Goal: Task Accomplishment & Management: Manage account settings

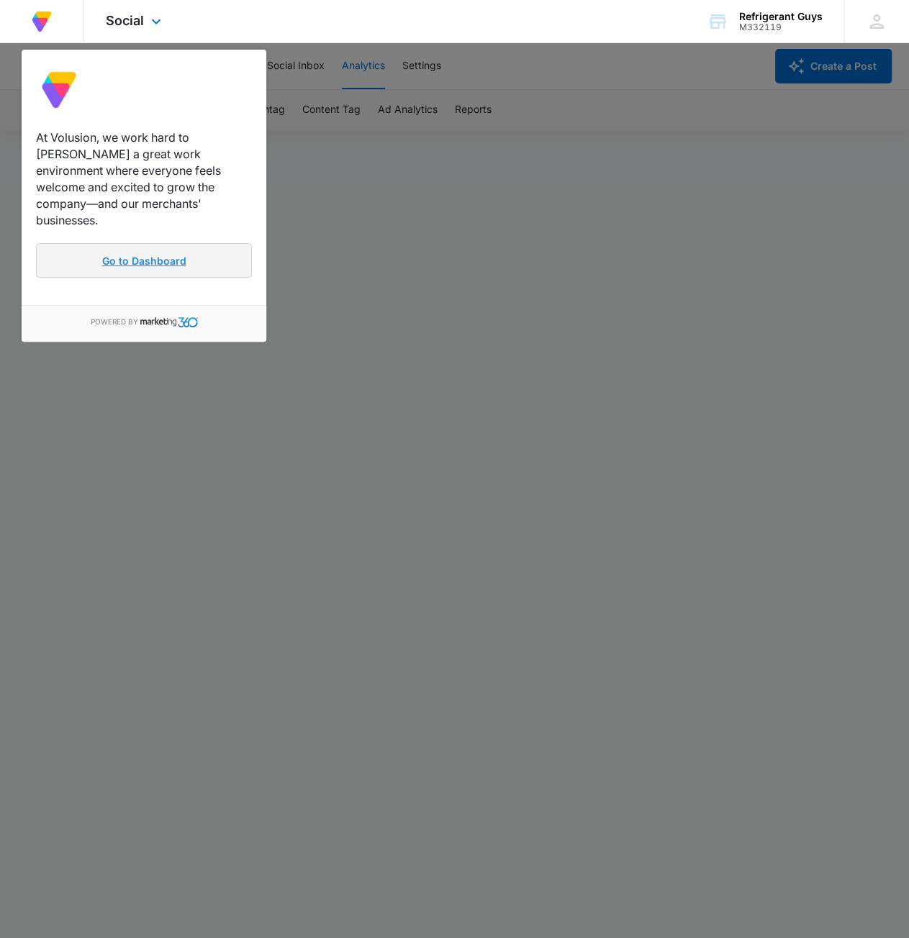
click at [117, 243] on link "Go to Dashboard" at bounding box center [144, 260] width 216 height 35
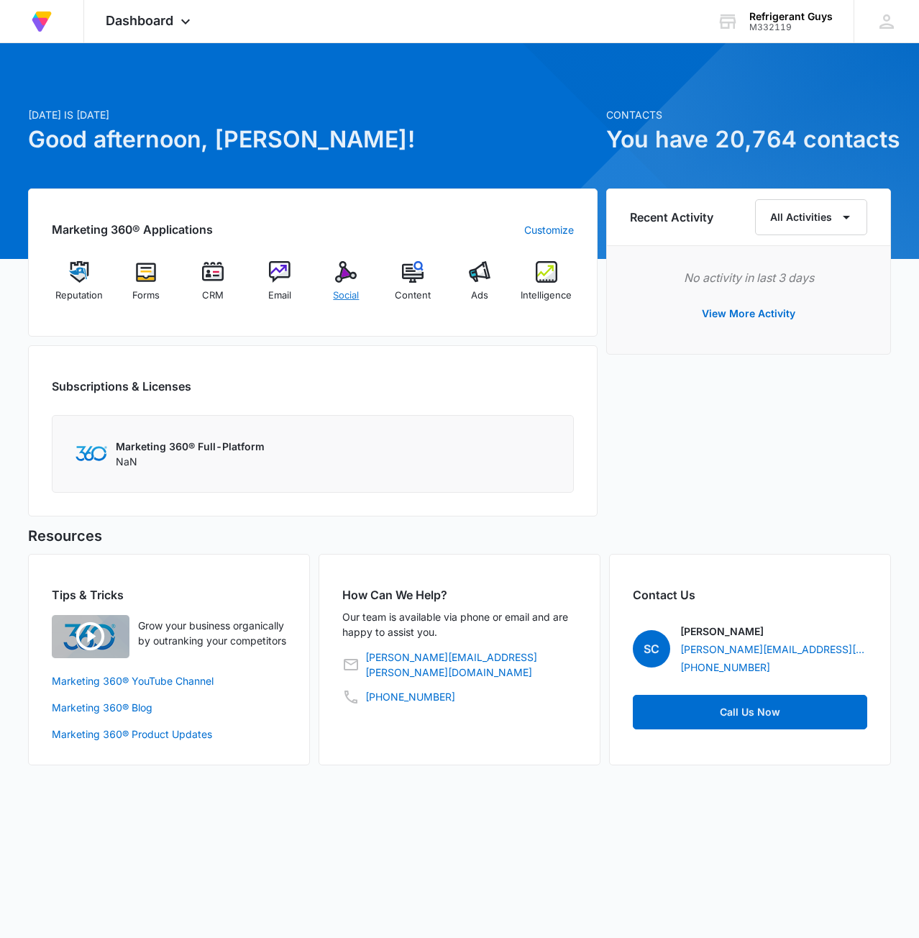
click at [347, 277] on img at bounding box center [346, 272] width 22 height 22
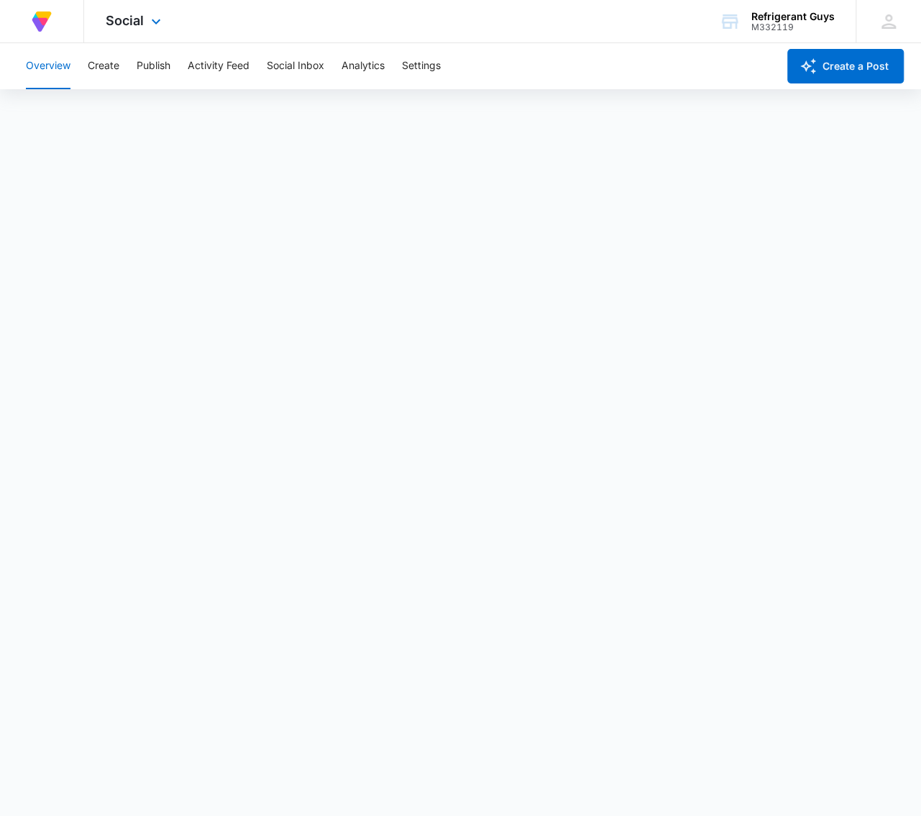
click at [55, 24] on div "At Volusion, we work hard to [PERSON_NAME] a great work environment where every…" at bounding box center [42, 21] width 40 height 42
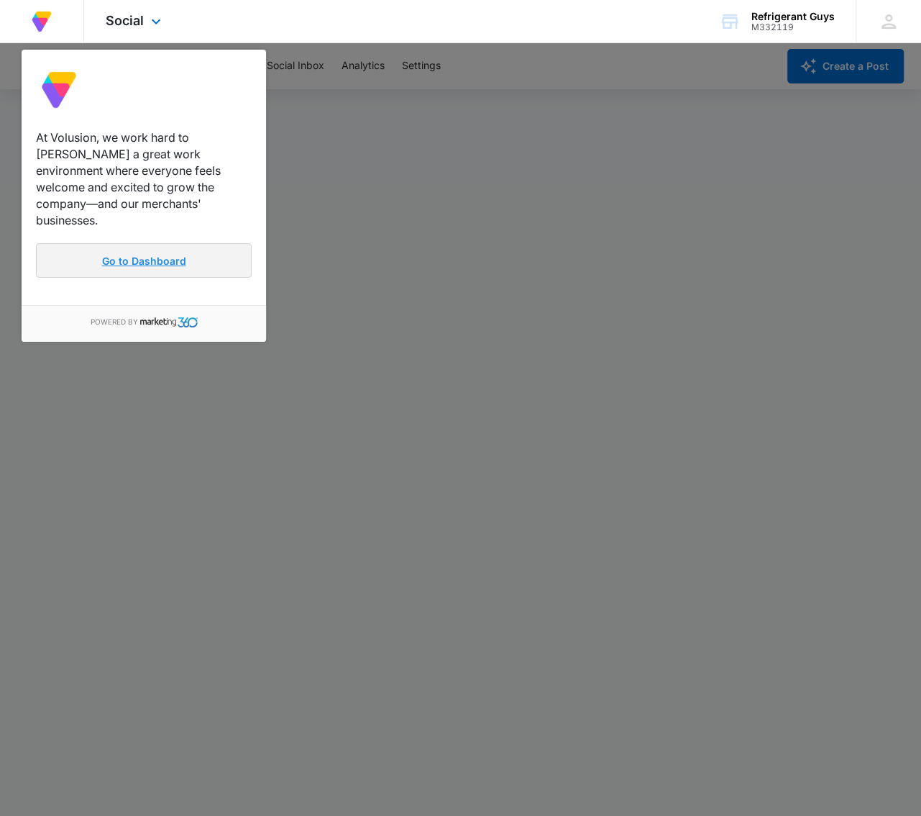
click at [92, 243] on link "Go to Dashboard" at bounding box center [144, 260] width 216 height 35
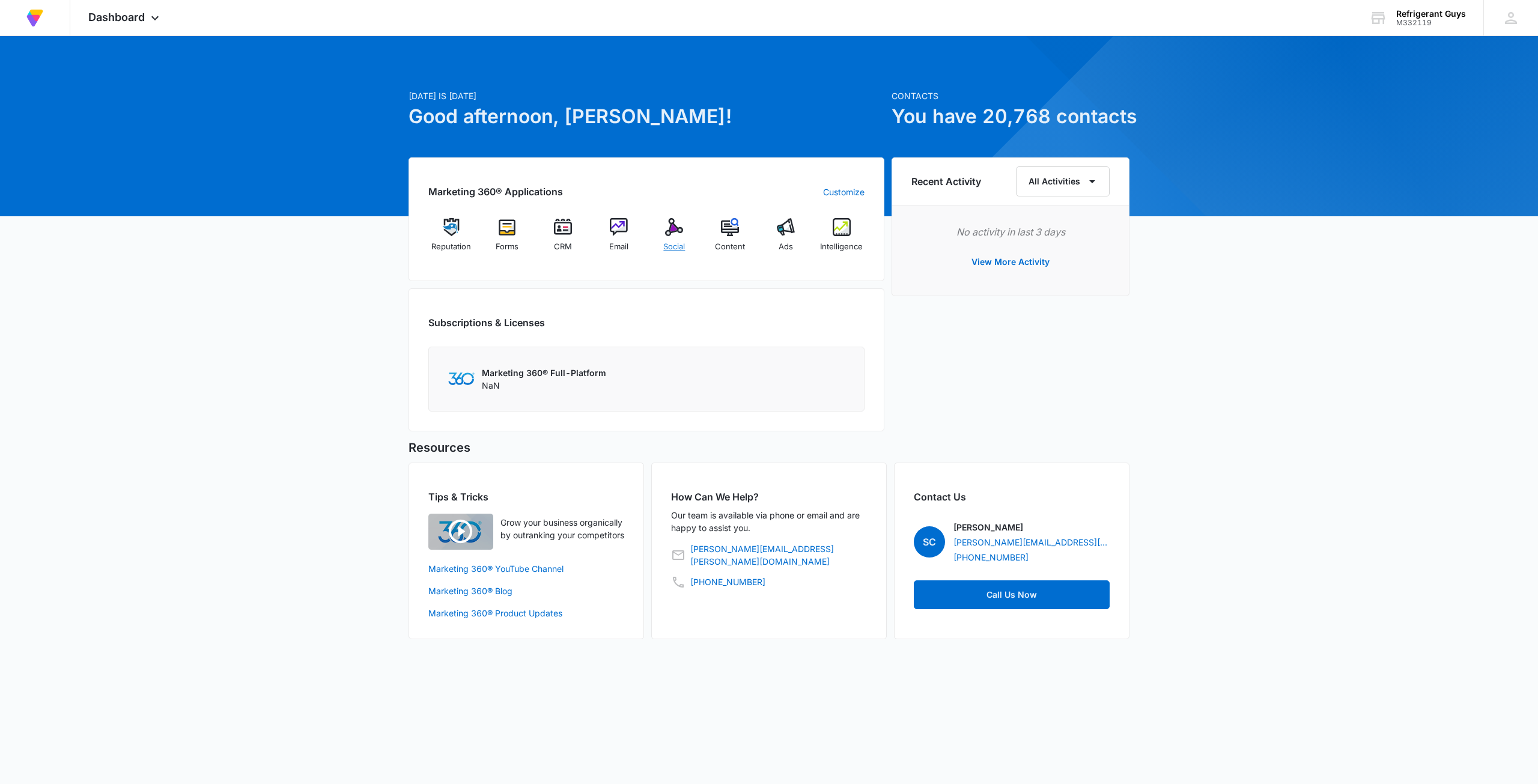
click at [663, 222] on div "Social" at bounding box center [674, 240] width 46 height 43
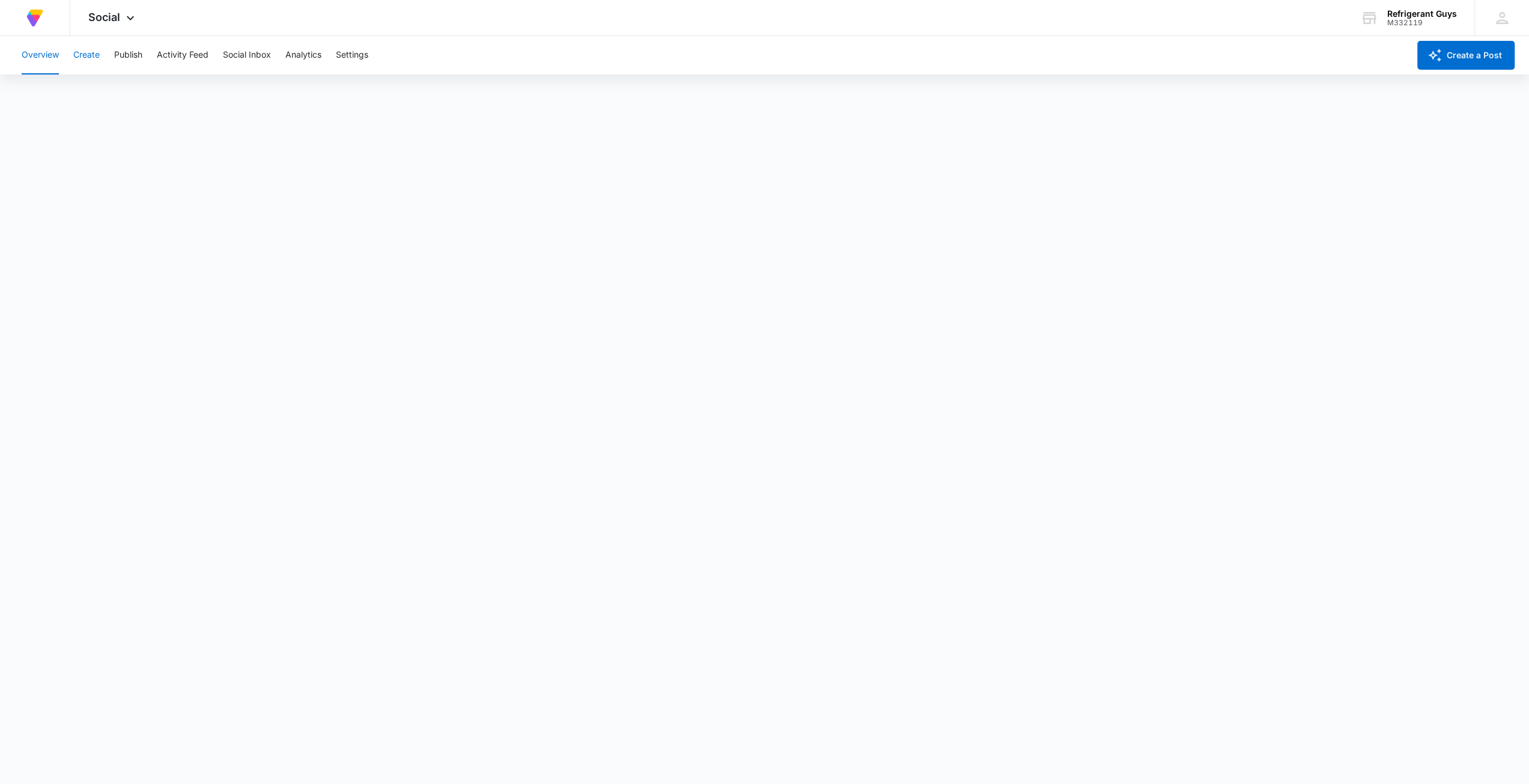
click at [89, 55] on button "Create" at bounding box center [87, 55] width 27 height 38
click at [136, 91] on button "Approvals" at bounding box center [118, 92] width 40 height 33
click at [89, 91] on div "Content Library Approvals Recommendations Auto Import" at bounding box center [764, 92] width 1500 height 33
click at [74, 89] on button "Content Library" at bounding box center [52, 92] width 61 height 33
click at [190, 51] on button "Activity Feed" at bounding box center [183, 55] width 52 height 38
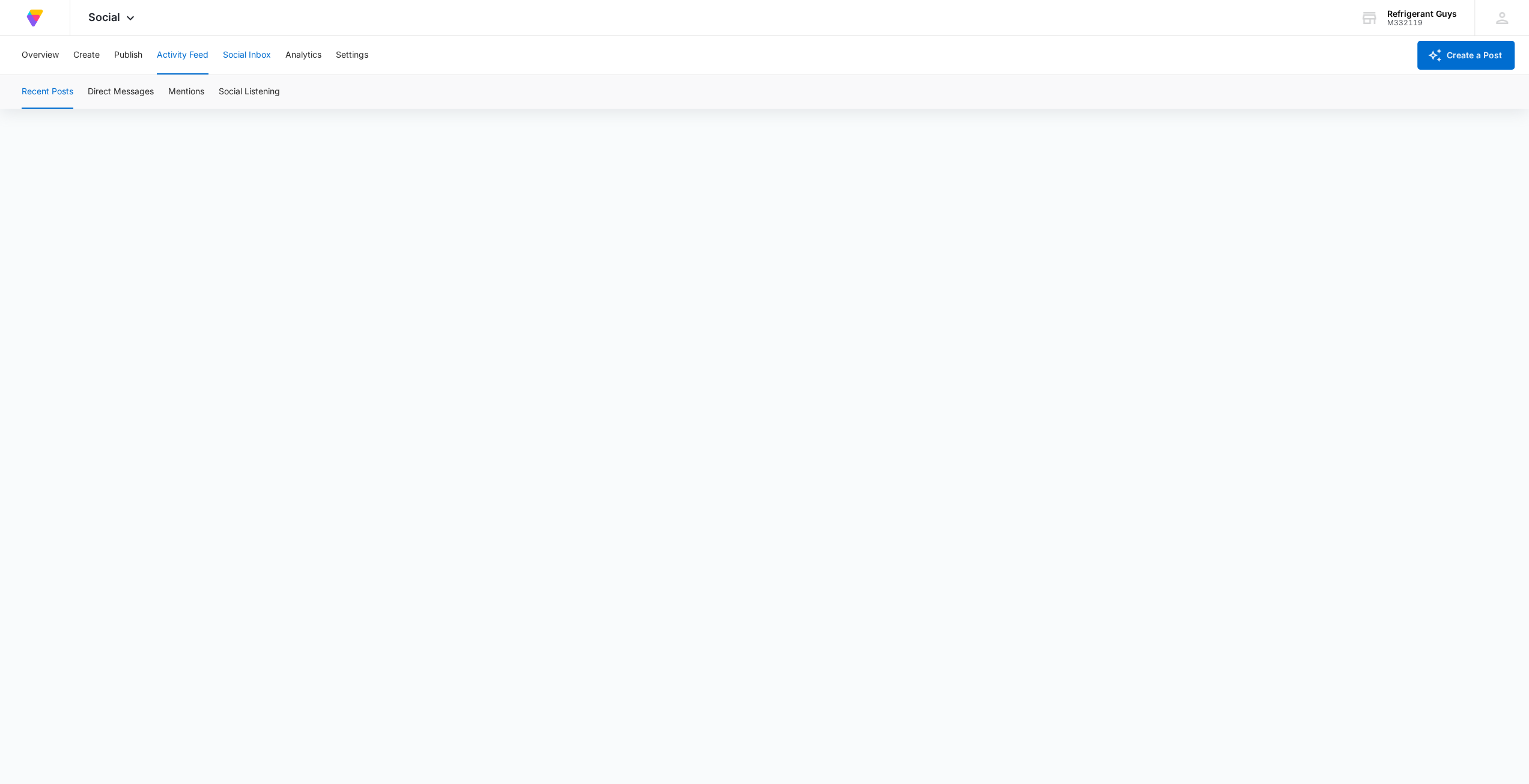
click at [230, 48] on button "Social Inbox" at bounding box center [247, 55] width 48 height 38
click at [304, 62] on button "Analytics" at bounding box center [303, 55] width 36 height 38
click at [211, 86] on button "Hashtag" at bounding box center [221, 92] width 33 height 33
click at [31, 89] on button "Account" at bounding box center [38, 92] width 33 height 33
click at [109, 13] on span "Social" at bounding box center [104, 17] width 32 height 13
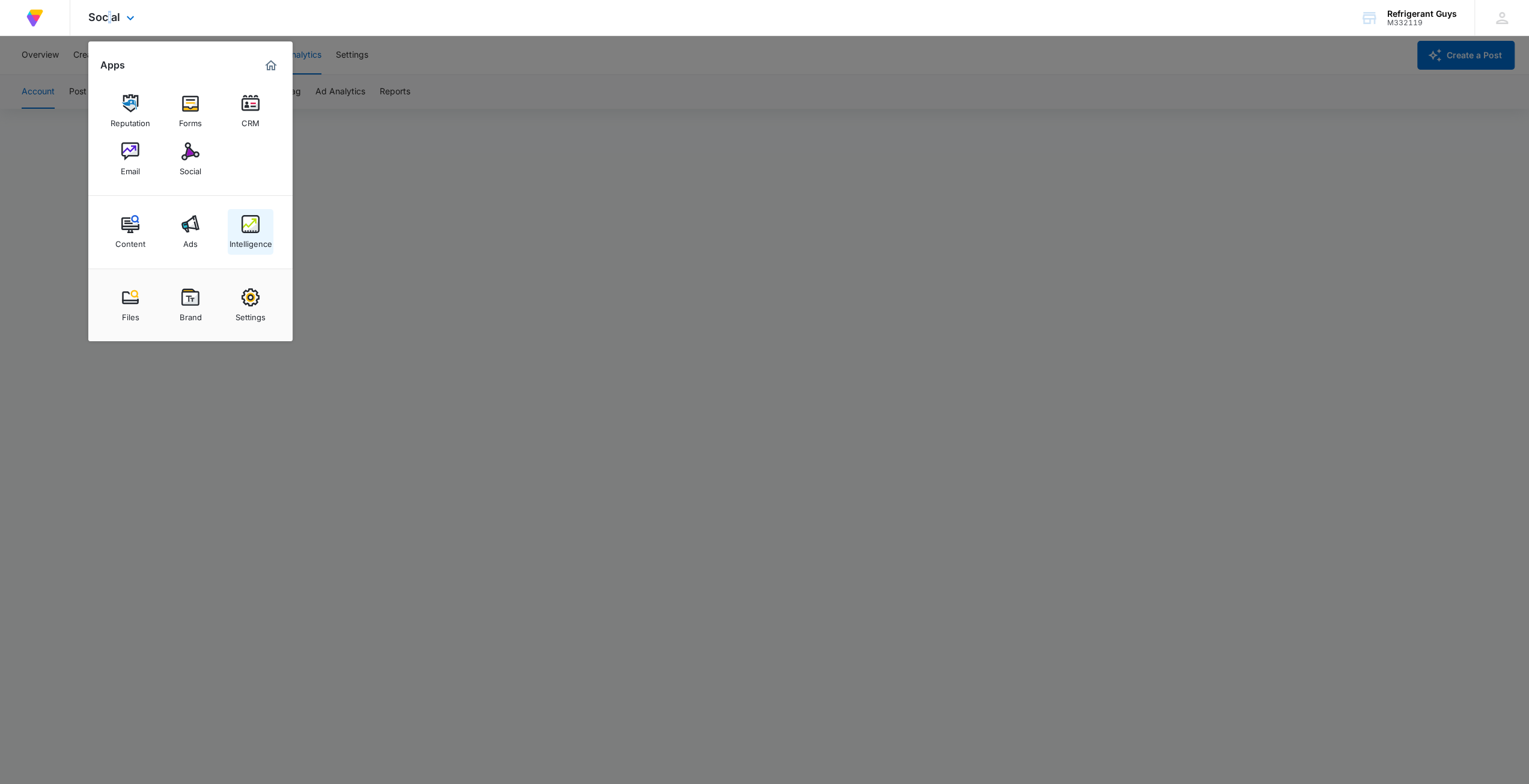
click at [247, 220] on img at bounding box center [251, 225] width 18 height 18
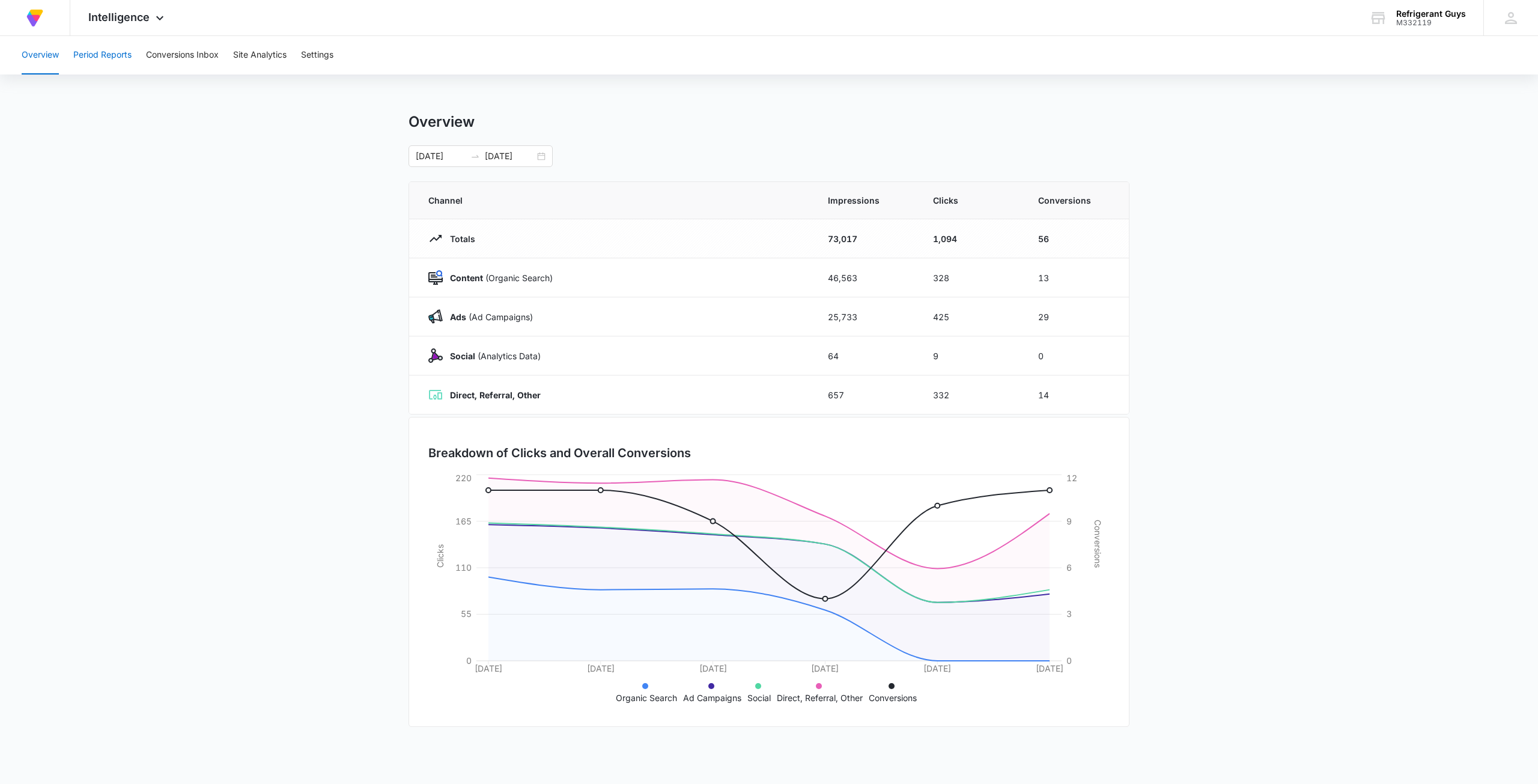
click at [119, 62] on button "Period Reports" at bounding box center [103, 55] width 58 height 38
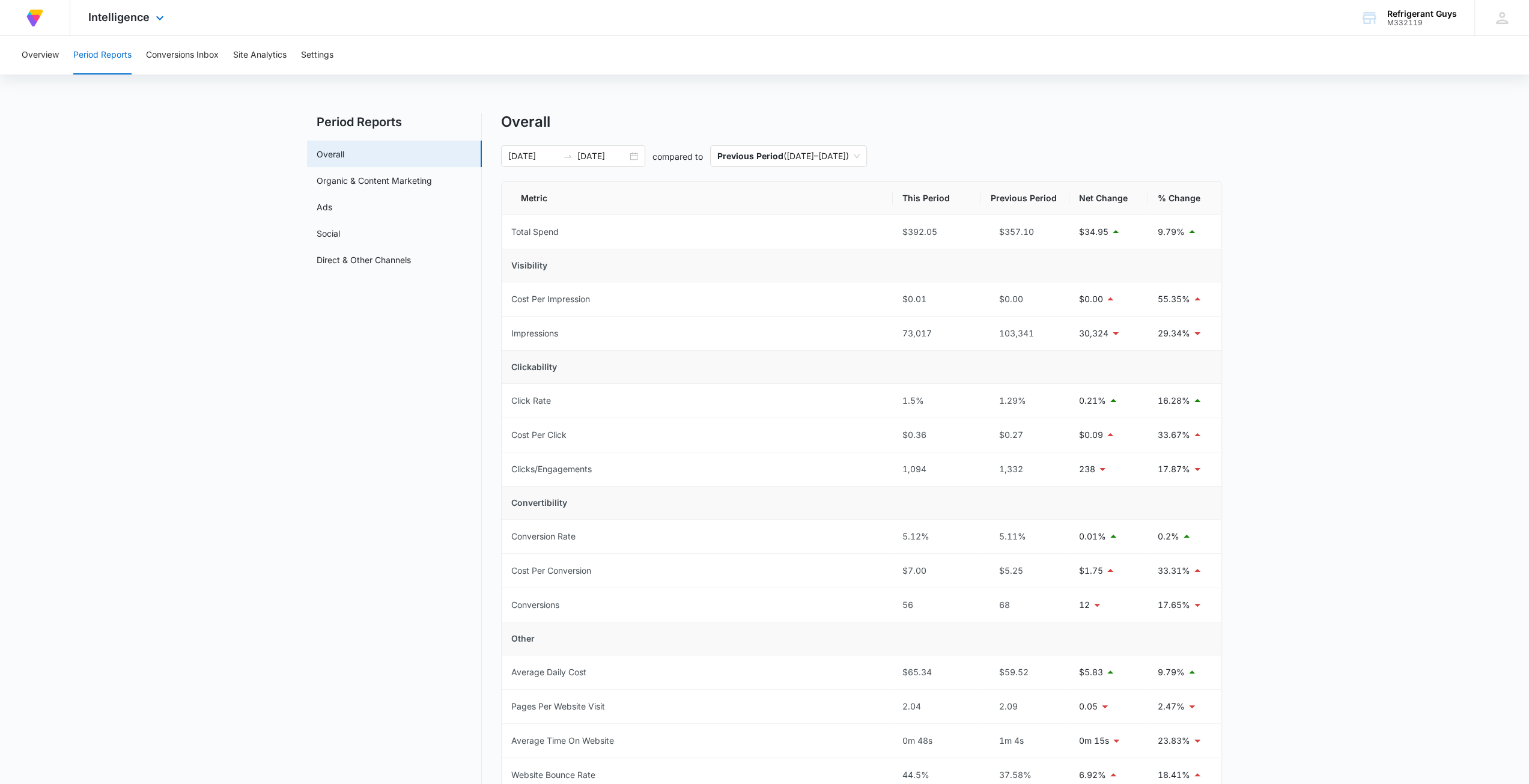
click at [165, 28] on div "Intelligence Apps Reputation Forms CRM Email Social Content Ads Intelligence Fi…" at bounding box center [127, 18] width 114 height 35
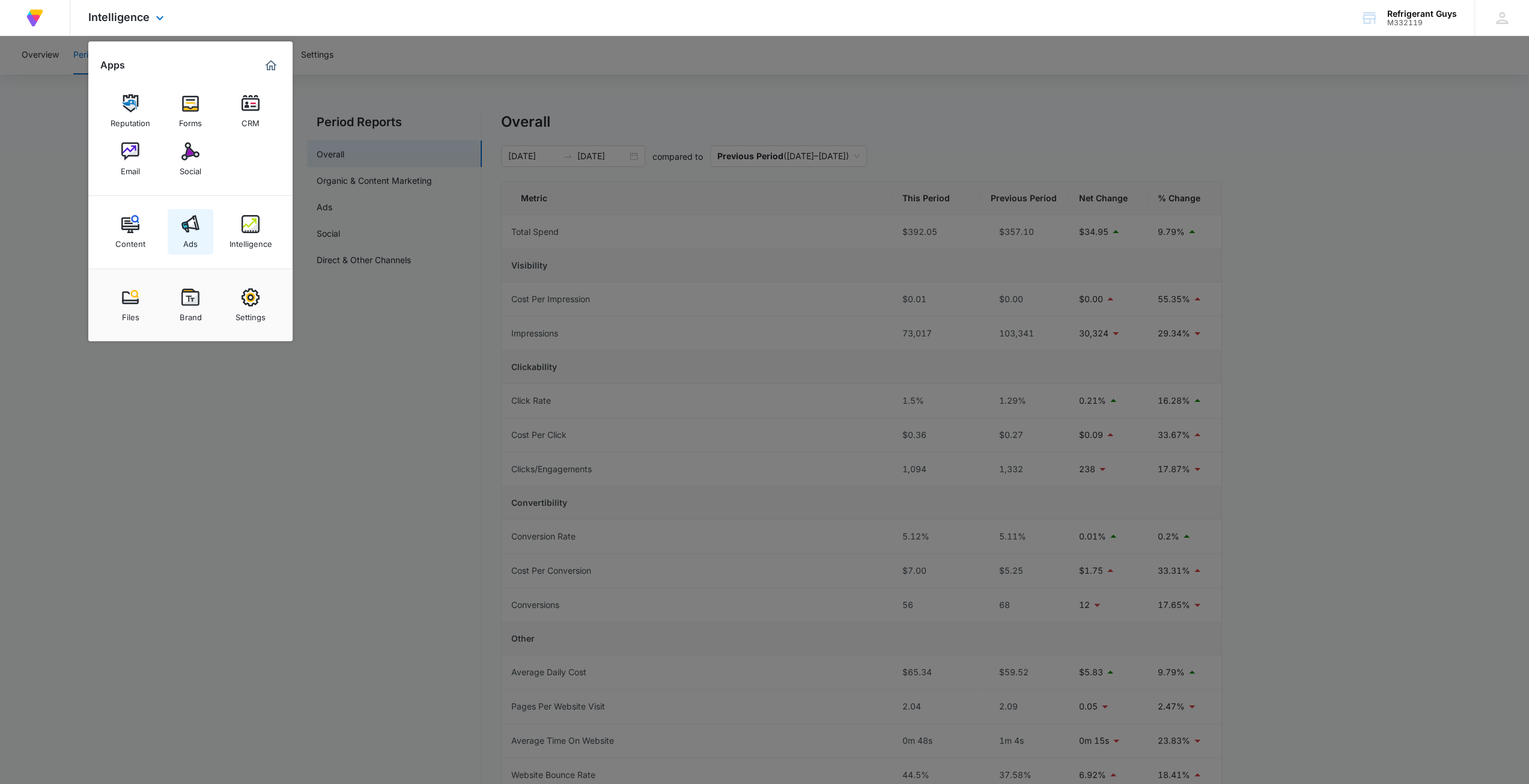
click at [185, 221] on img at bounding box center [190, 225] width 18 height 18
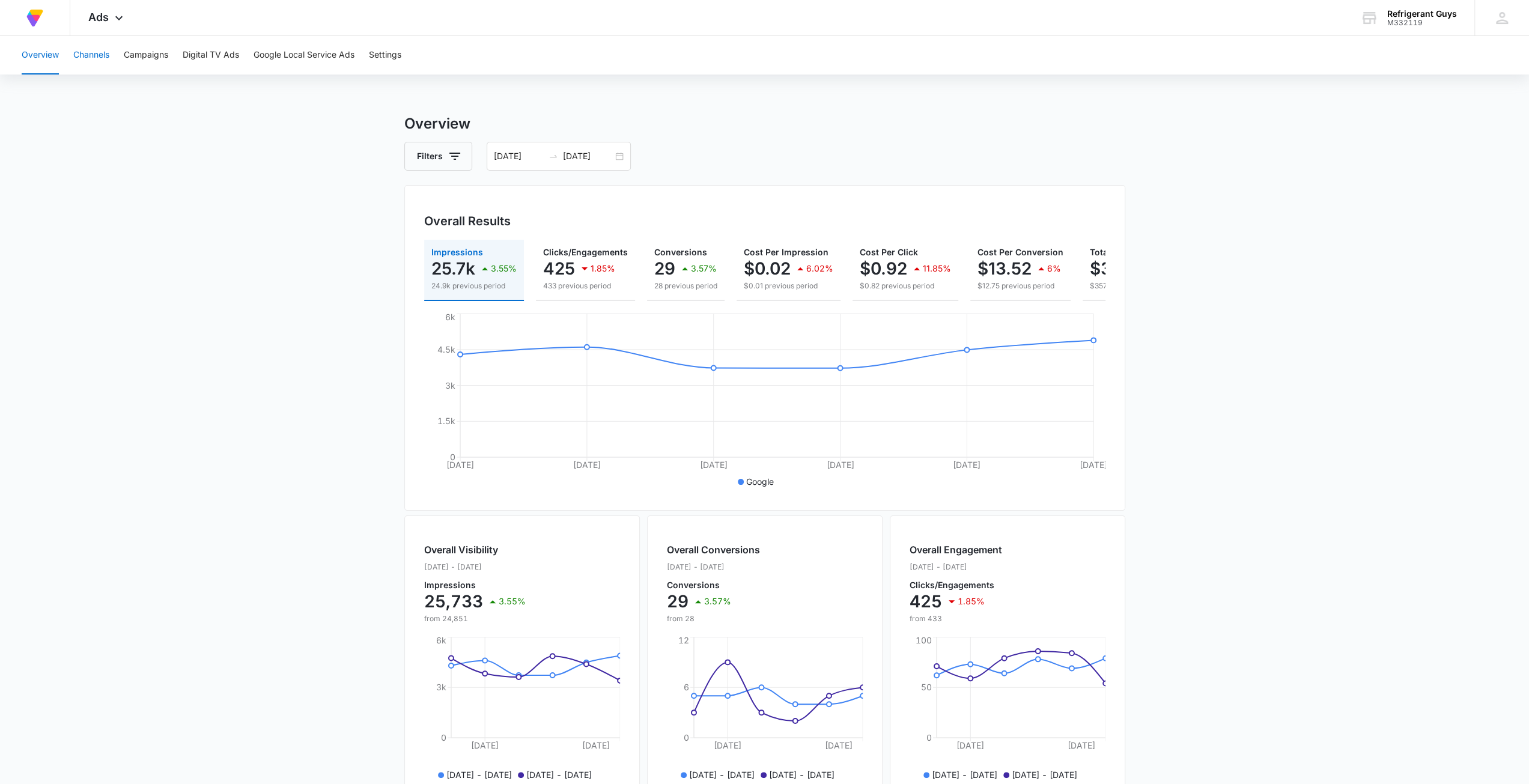
click at [95, 53] on button "Channels" at bounding box center [91, 55] width 36 height 38
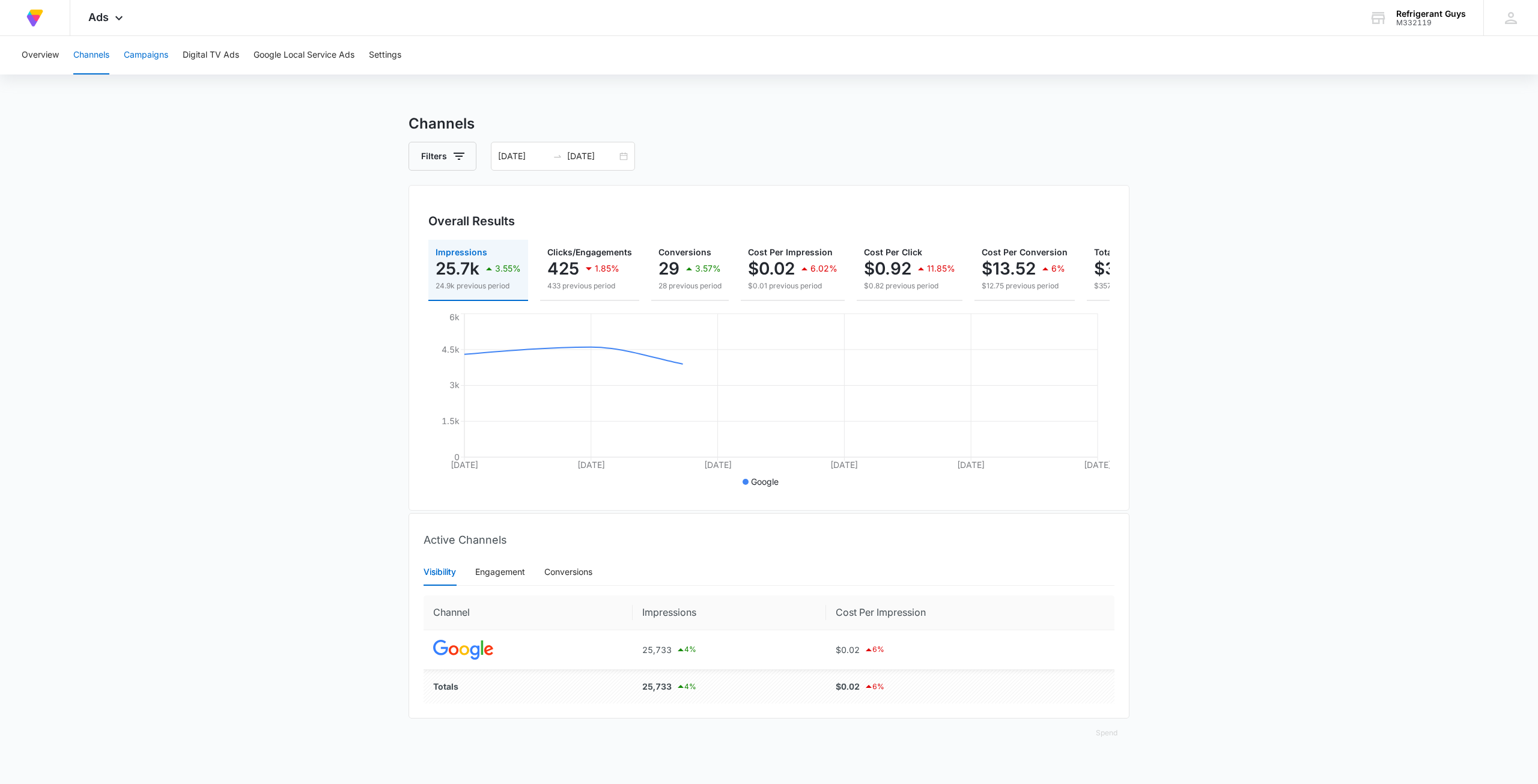
click at [139, 58] on button "Campaigns" at bounding box center [145, 55] width 44 height 38
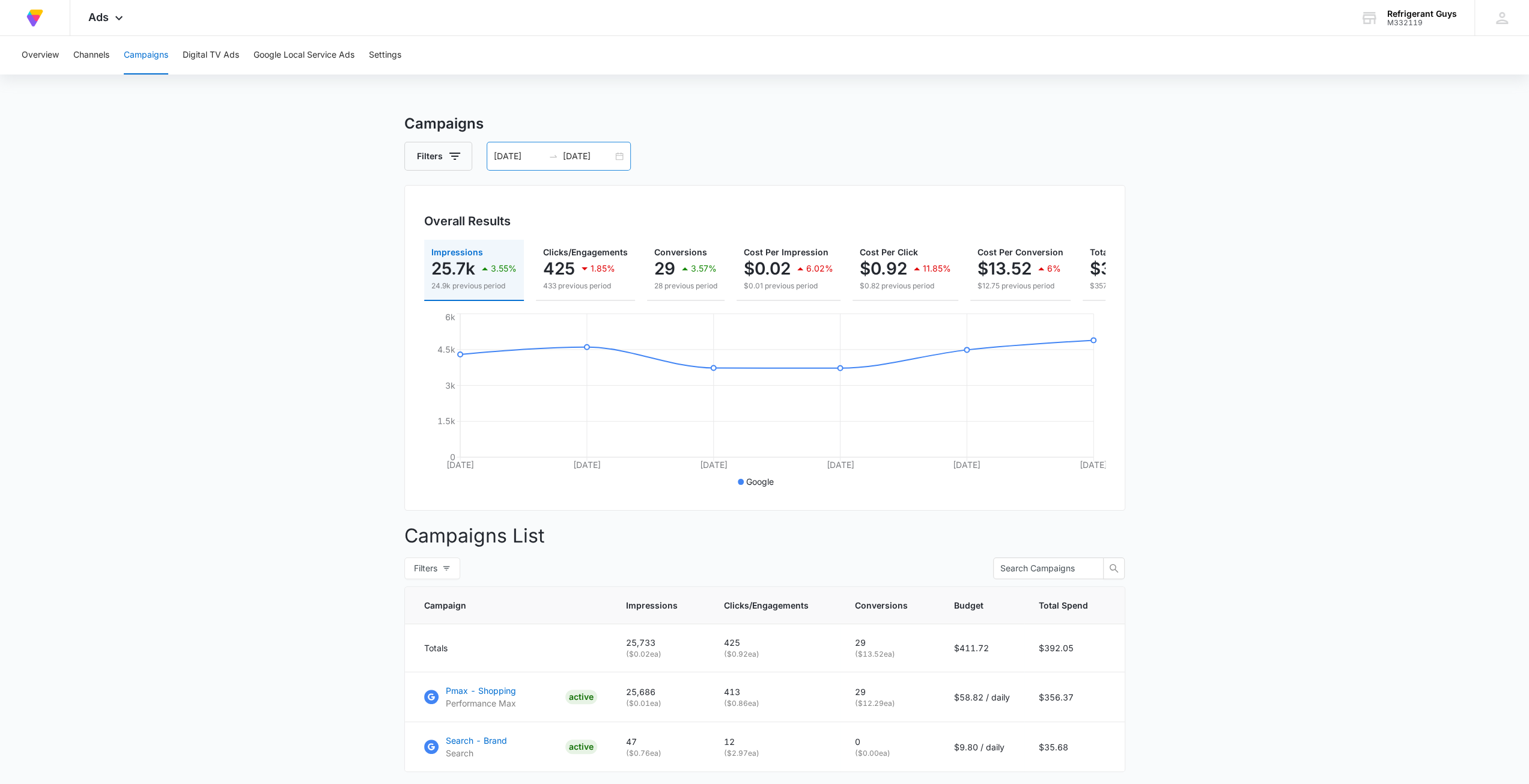
click at [624, 159] on div "[DATE] [DATE]" at bounding box center [559, 156] width 144 height 29
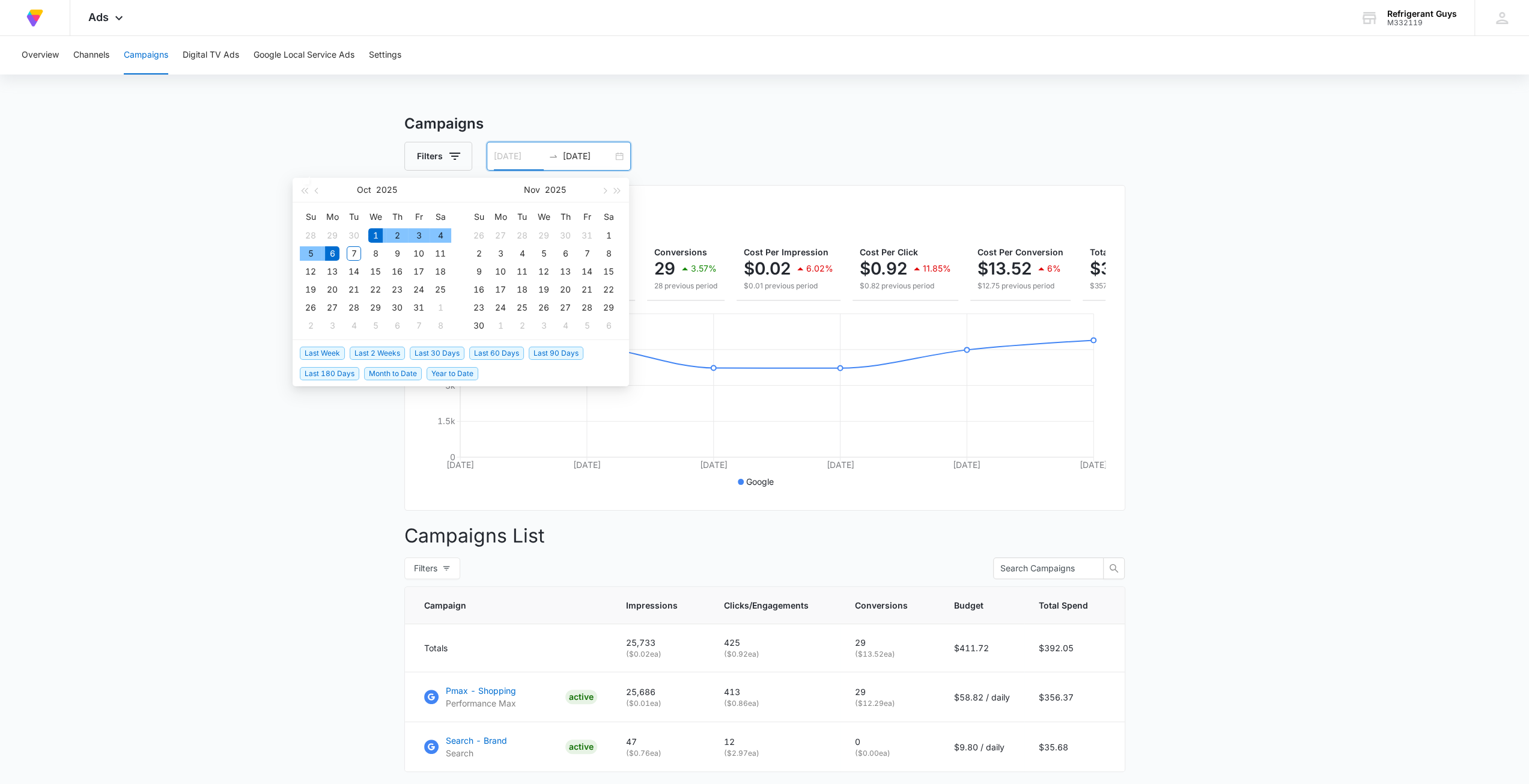
type input "[DATE]"
click at [372, 230] on div "1" at bounding box center [375, 235] width 14 height 14
type input "[DATE]"
click at [419, 309] on div "31" at bounding box center [418, 307] width 14 height 14
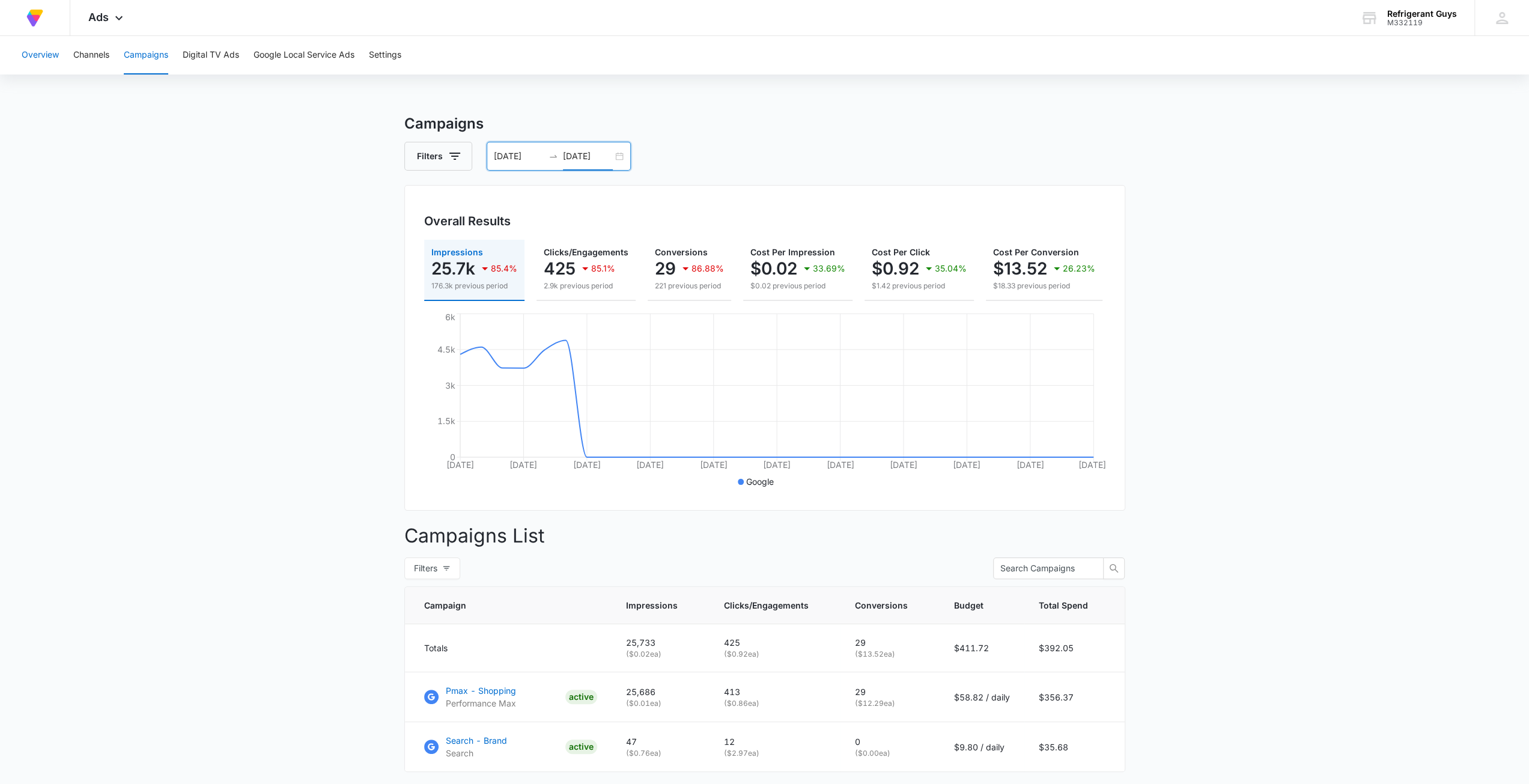
click at [39, 50] on button "Overview" at bounding box center [40, 55] width 38 height 38
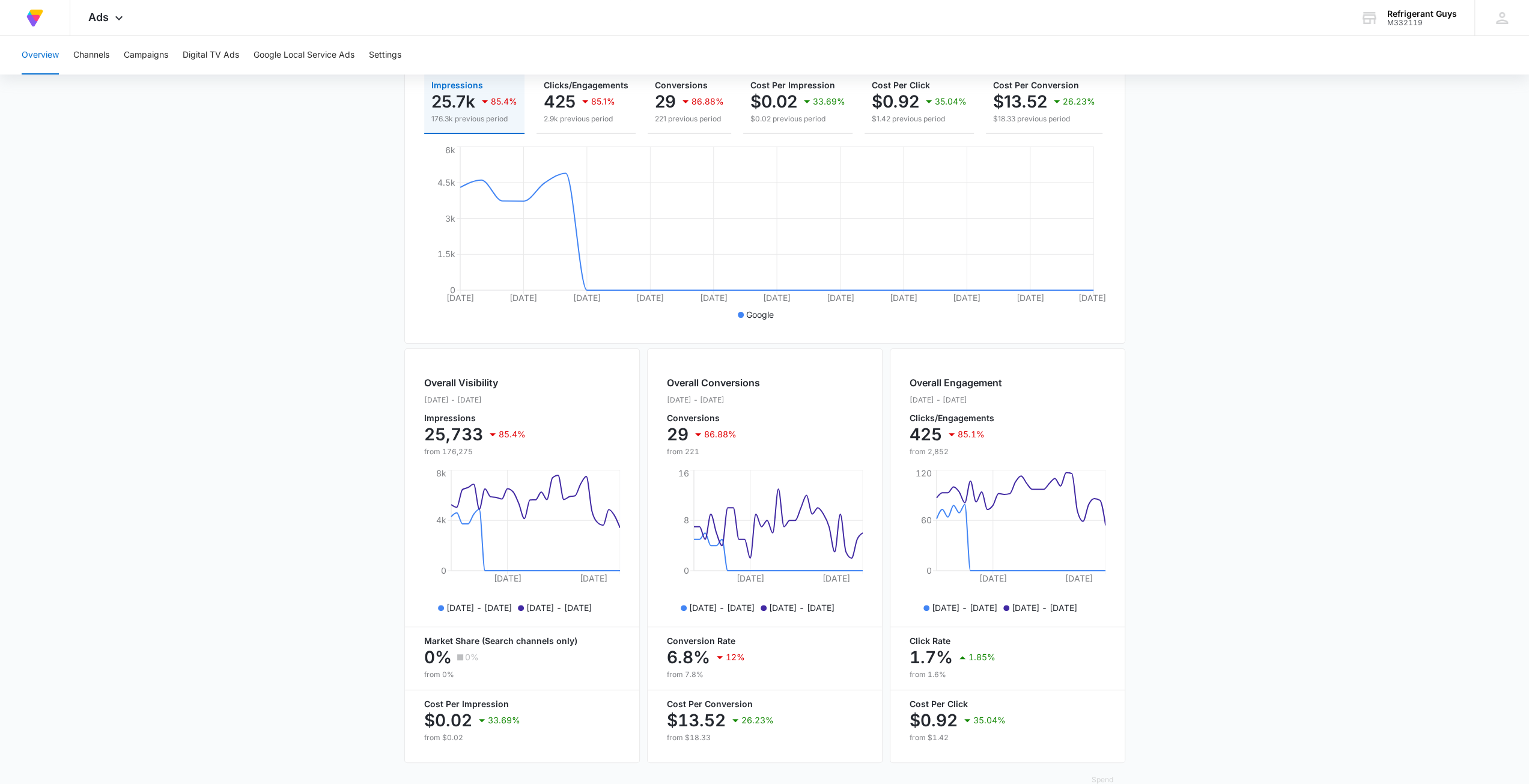
scroll to position [180, 0]
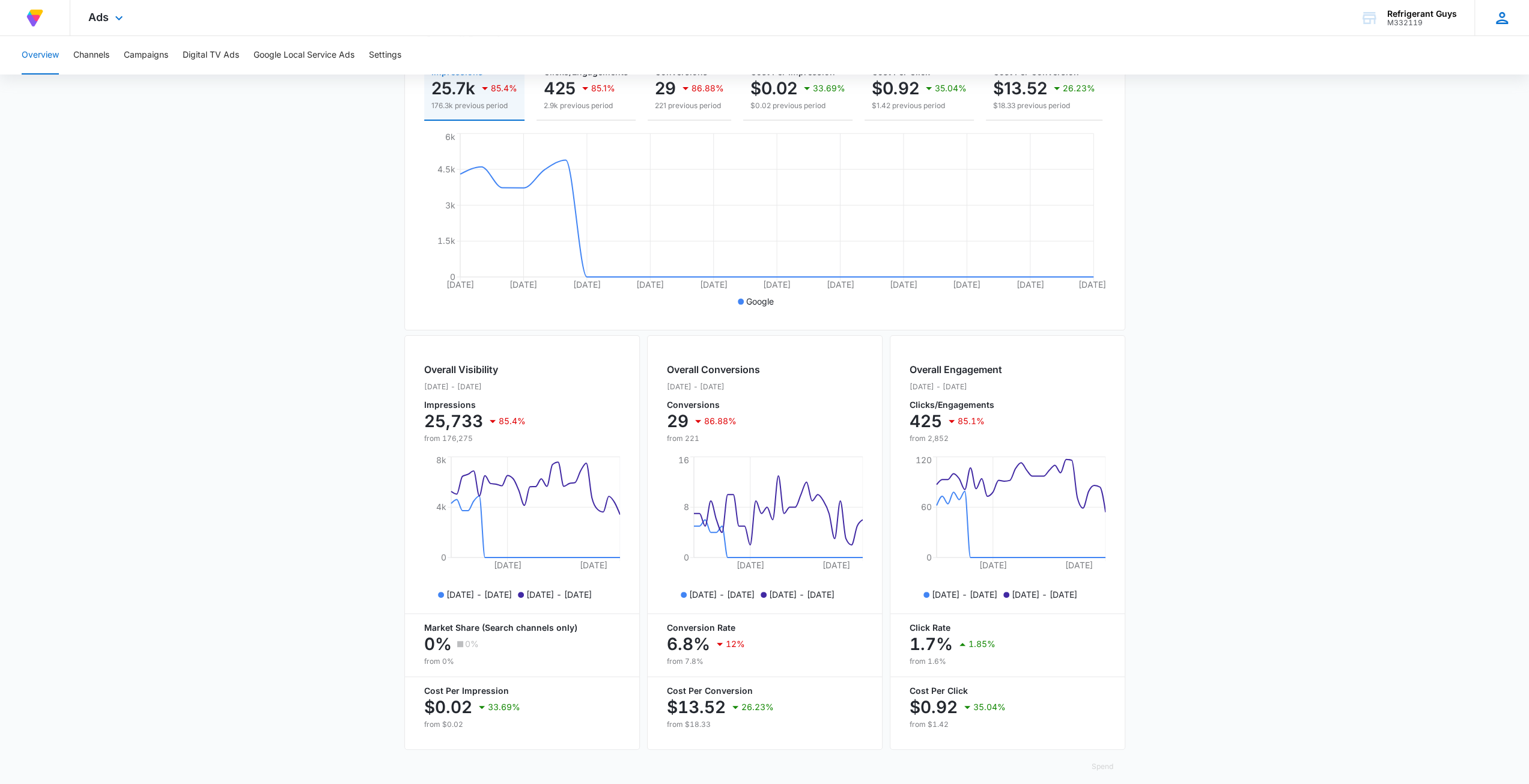
click at [758, 21] on icon at bounding box center [1501, 18] width 12 height 12
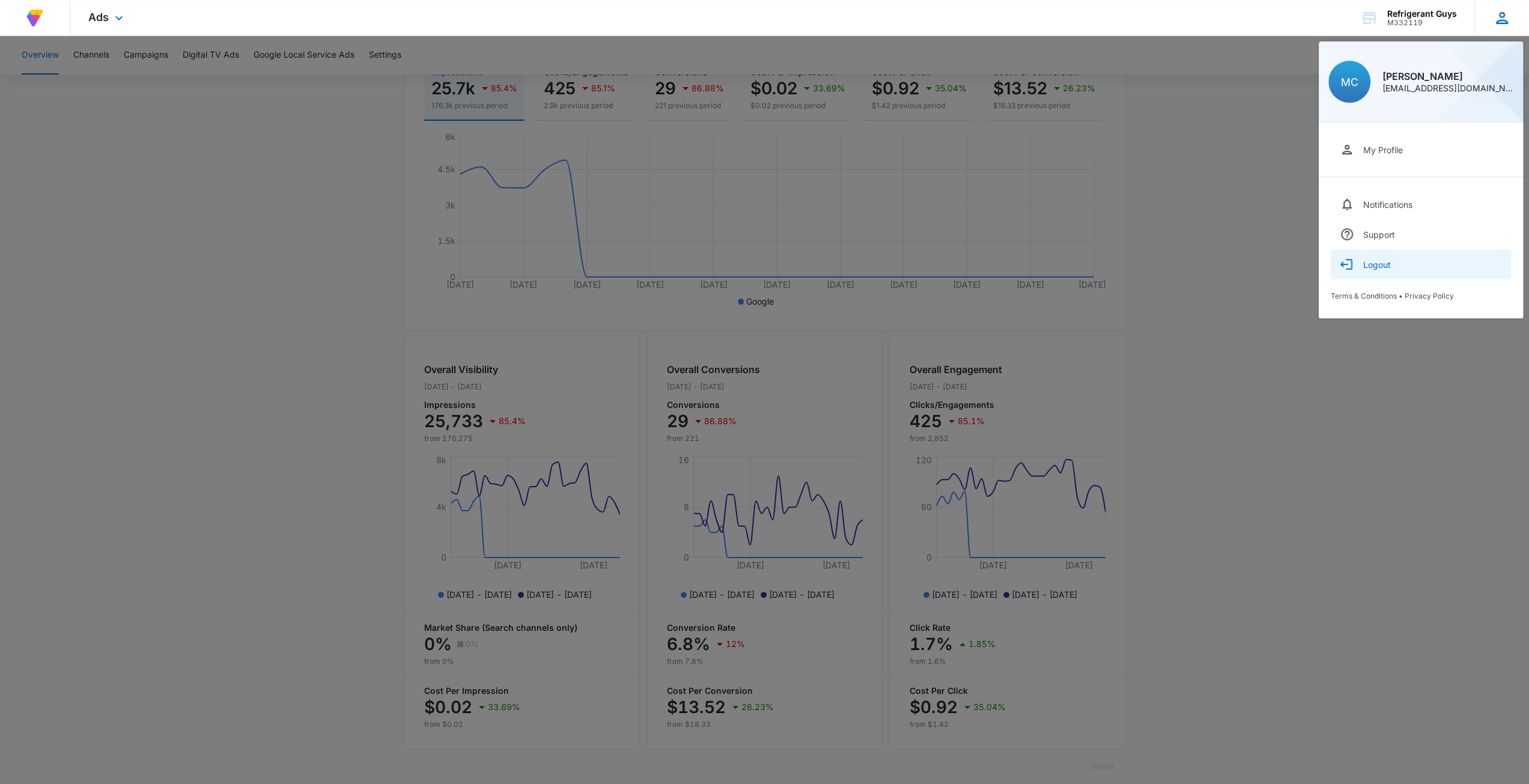
click at [758, 266] on div "Logout" at bounding box center [1376, 265] width 28 height 10
